Goal: Book appointment/travel/reservation

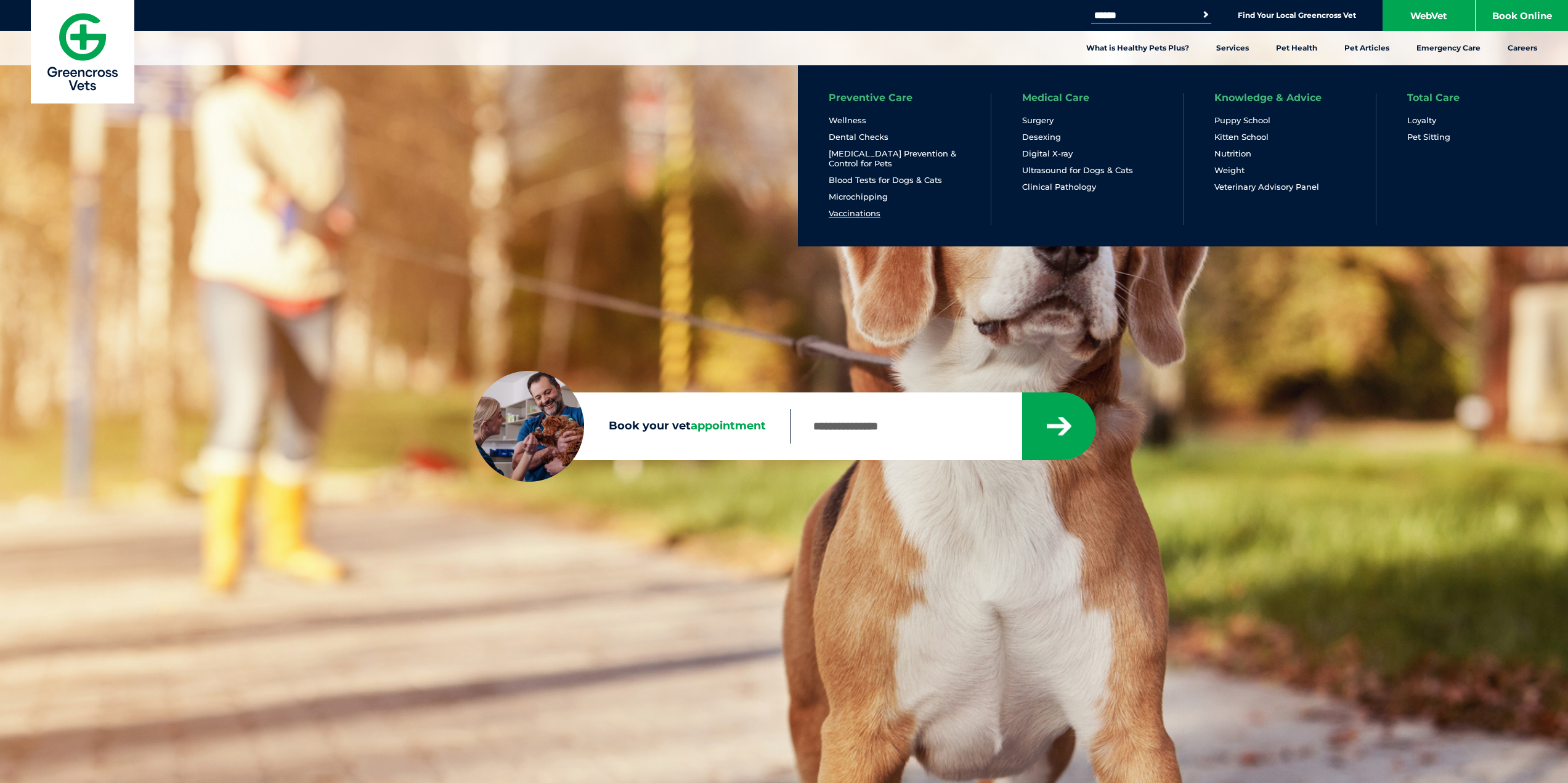
click at [849, 216] on link "Vaccinations" at bounding box center [855, 214] width 52 height 11
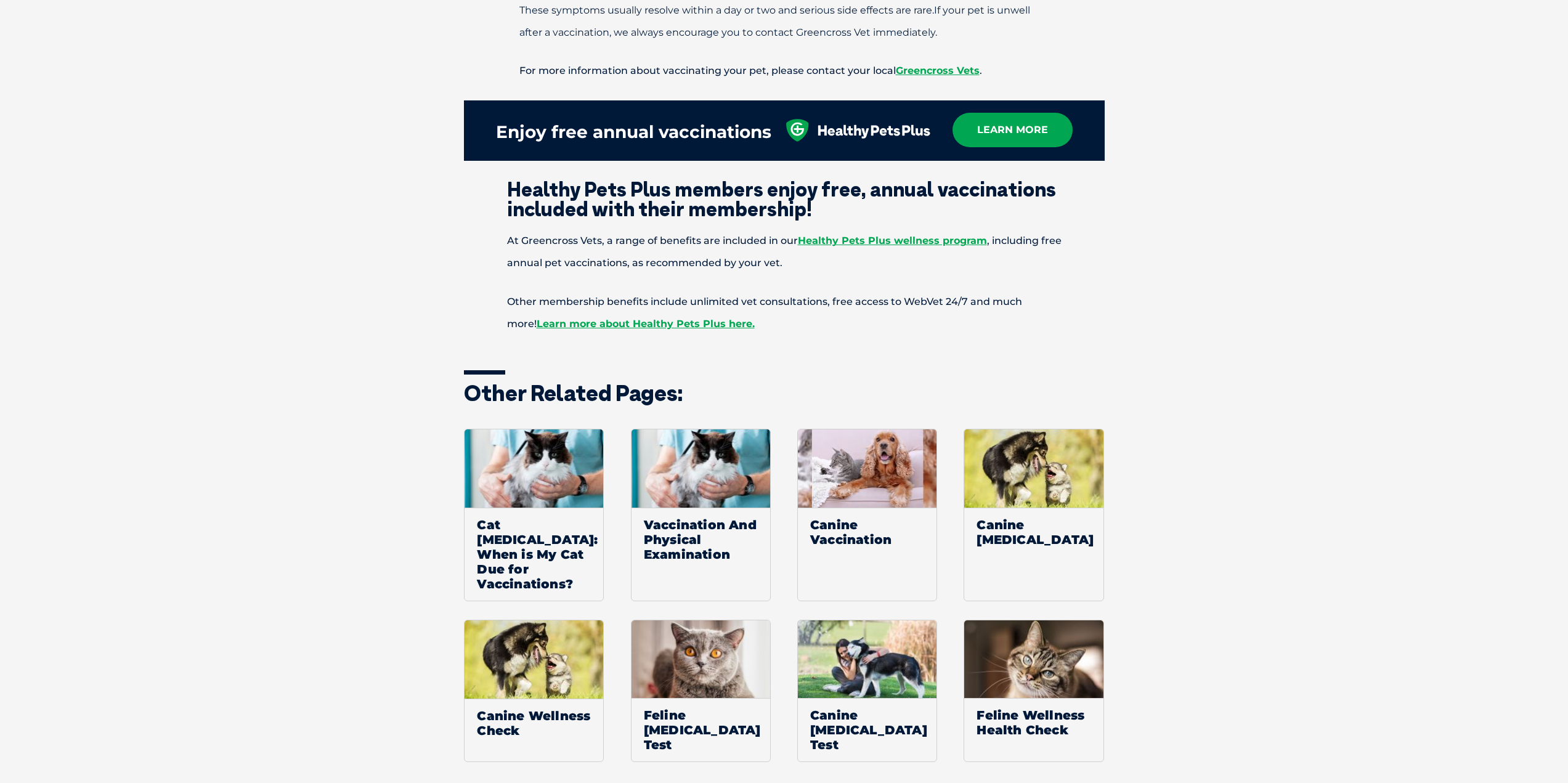
scroll to position [1848, 0]
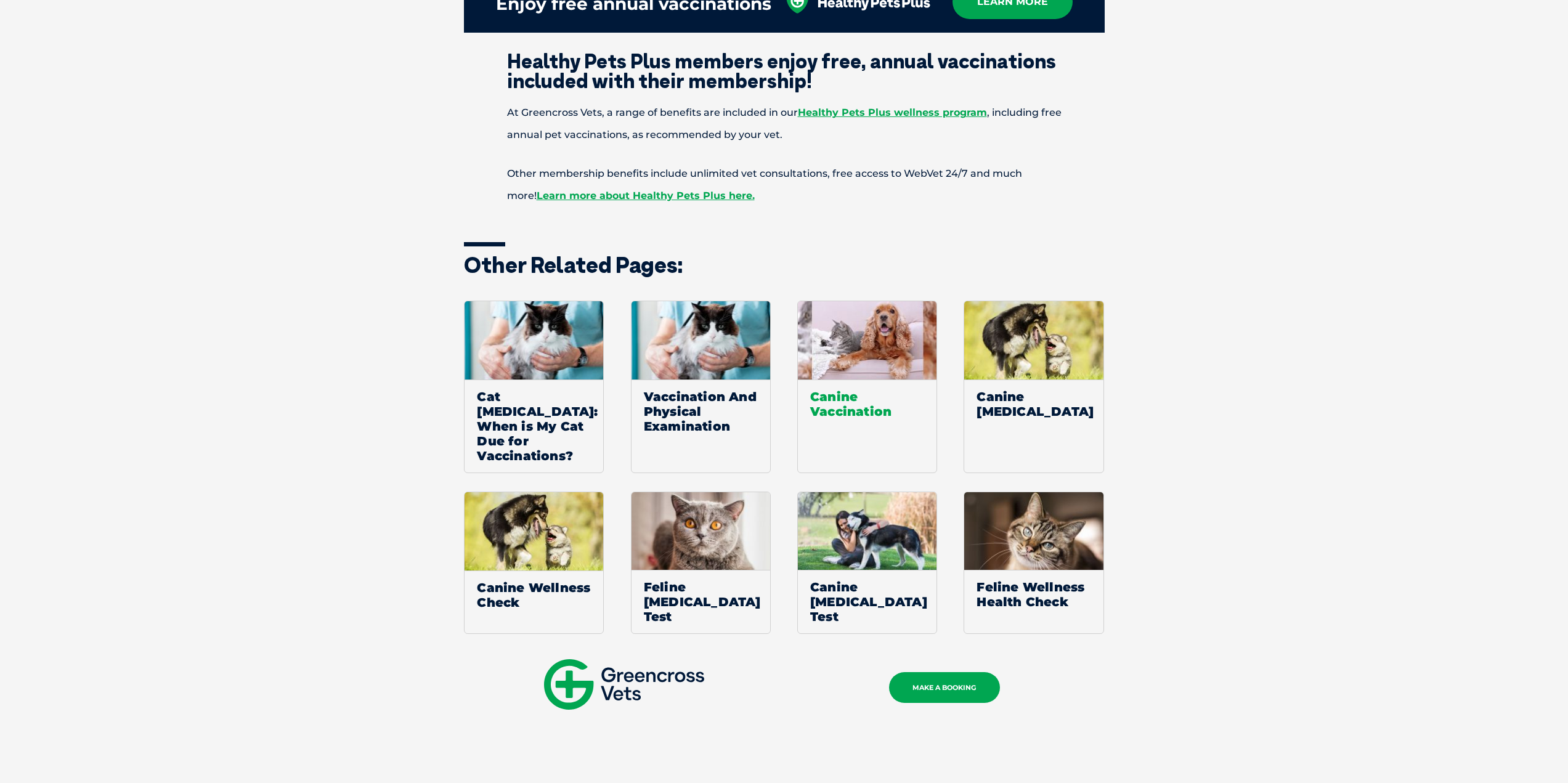
click at [861, 381] on span "Canine Vaccination" at bounding box center [867, 404] width 138 height 48
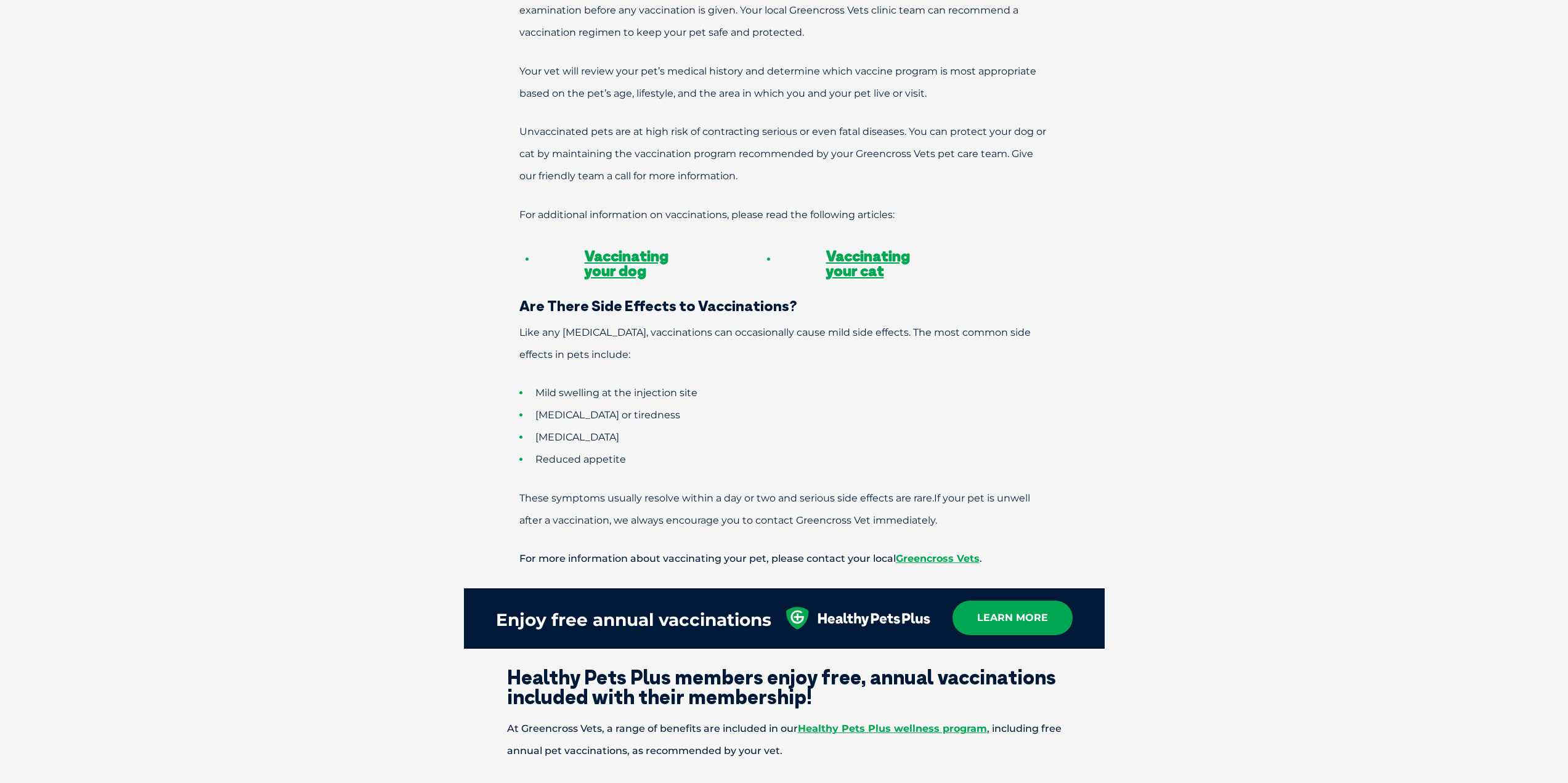
scroll to position [1335, 0]
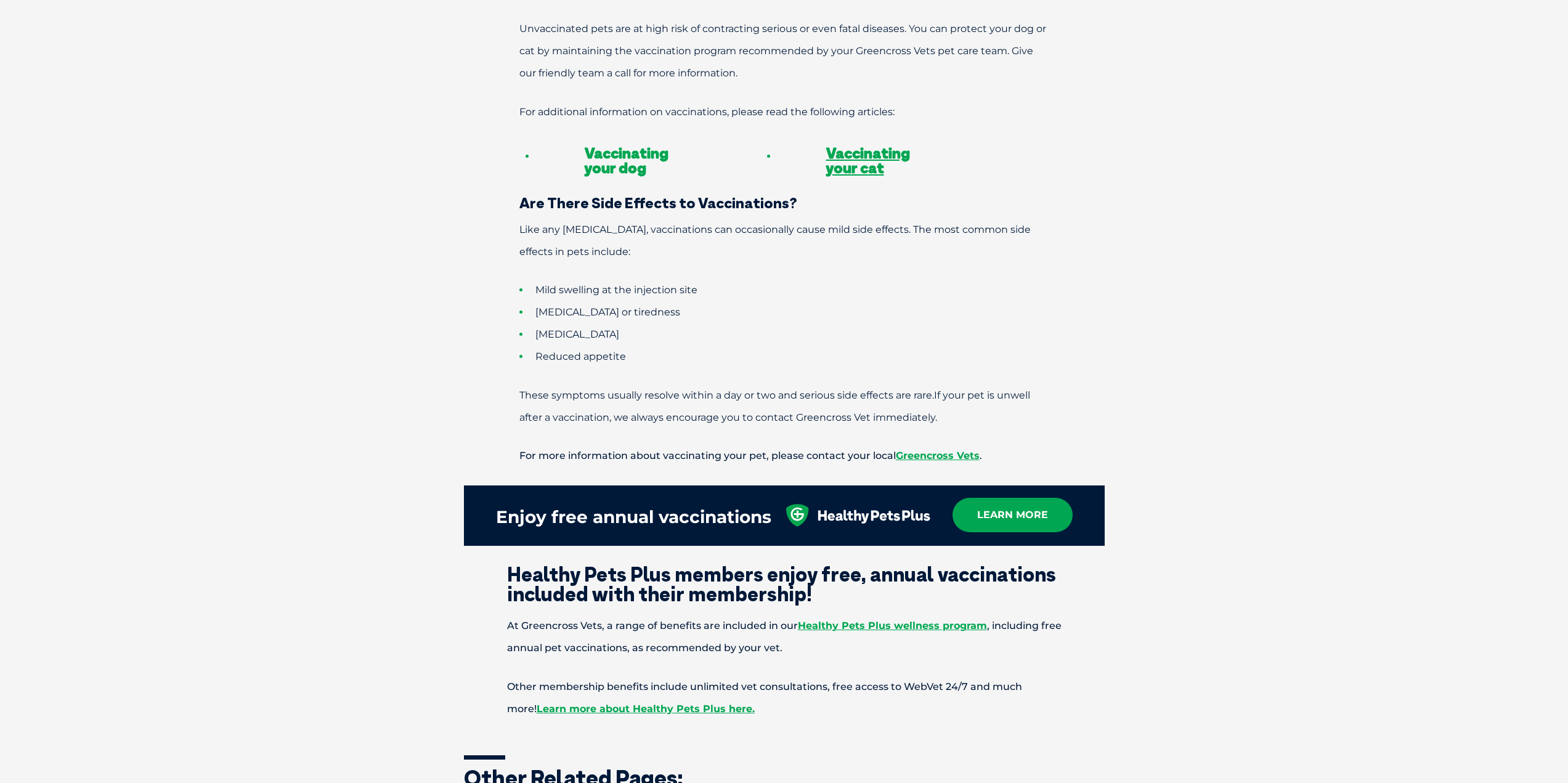
click at [617, 144] on link "Vaccinating your dog" at bounding box center [626, 160] width 84 height 33
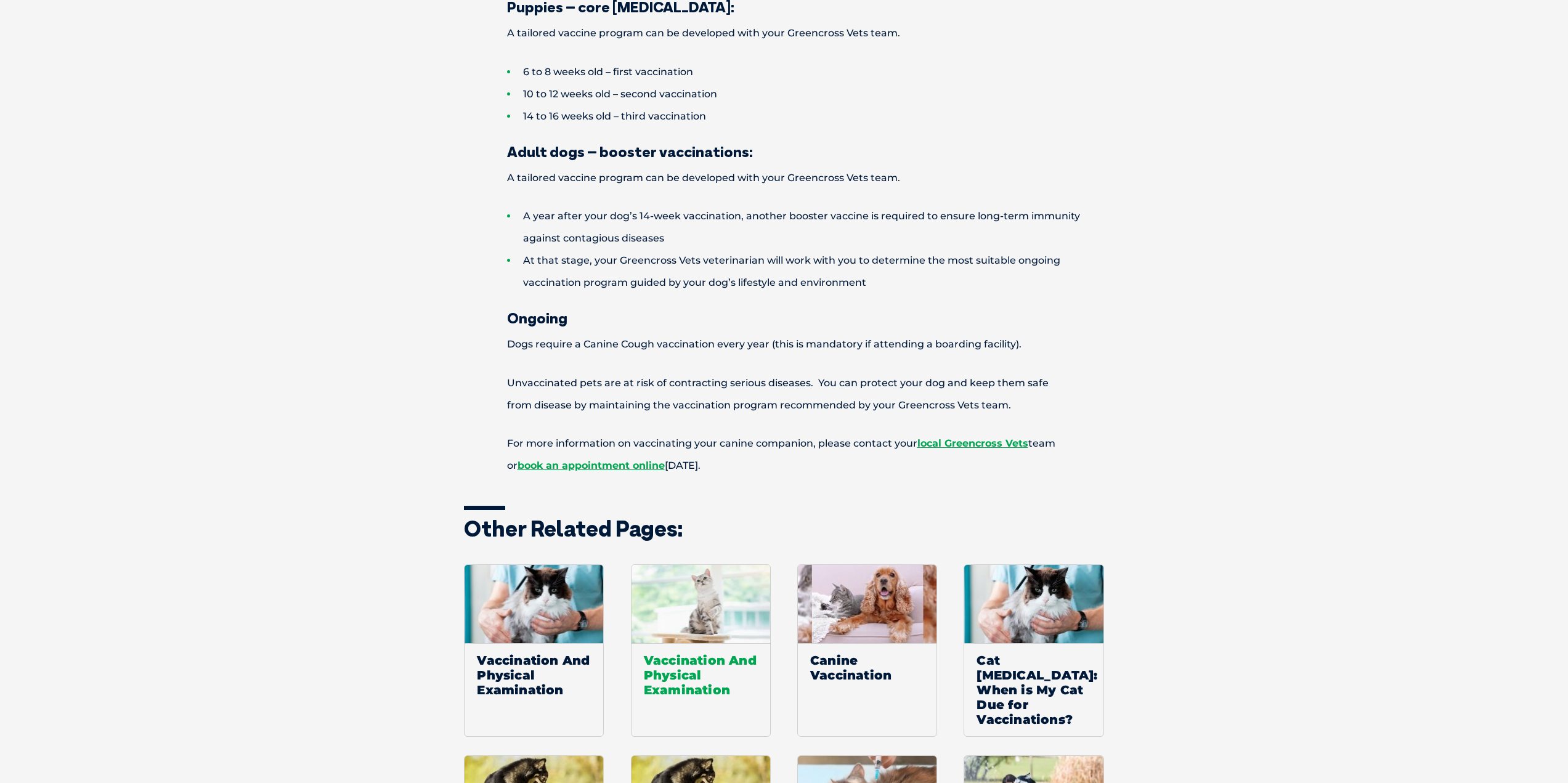
scroll to position [2362, 0]
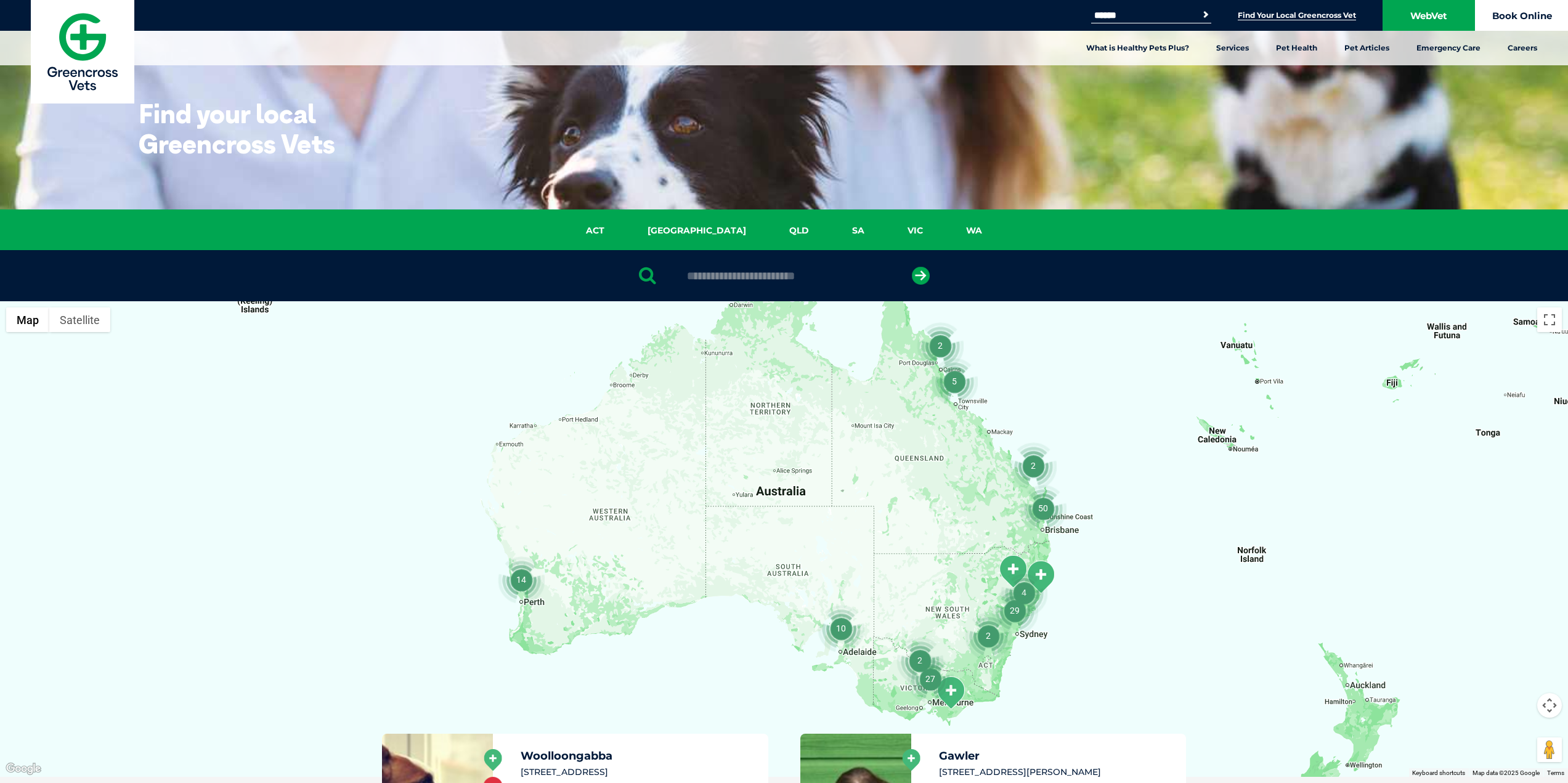
click at [1507, 10] on link "Book Online" at bounding box center [1521, 15] width 92 height 31
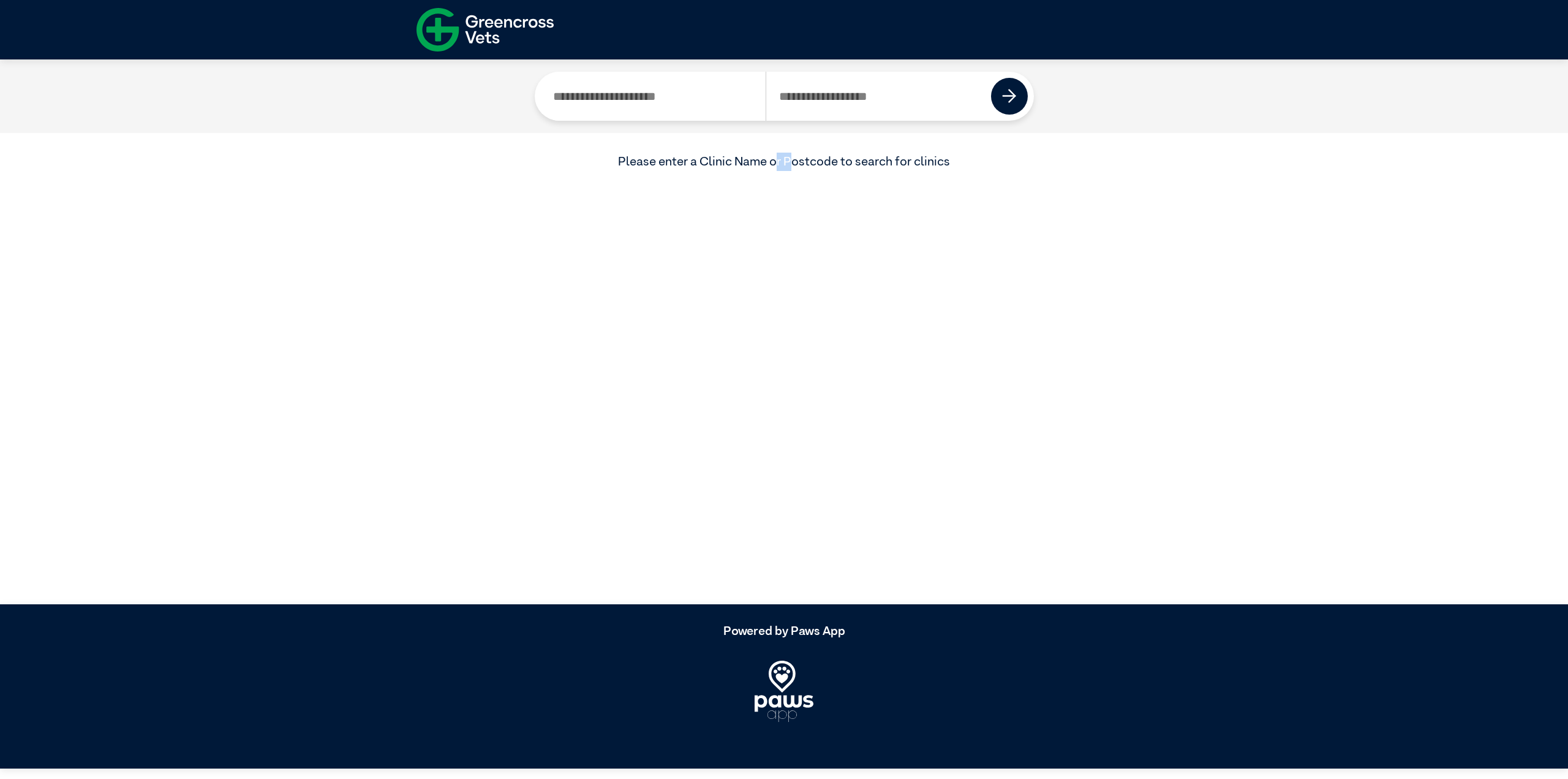
click at [778, 255] on article "Current Location Please enter a Clinic Name or Postcode to search for clinics" at bounding box center [784, 332] width 1568 height 546
